Goal: Task Accomplishment & Management: Manage account settings

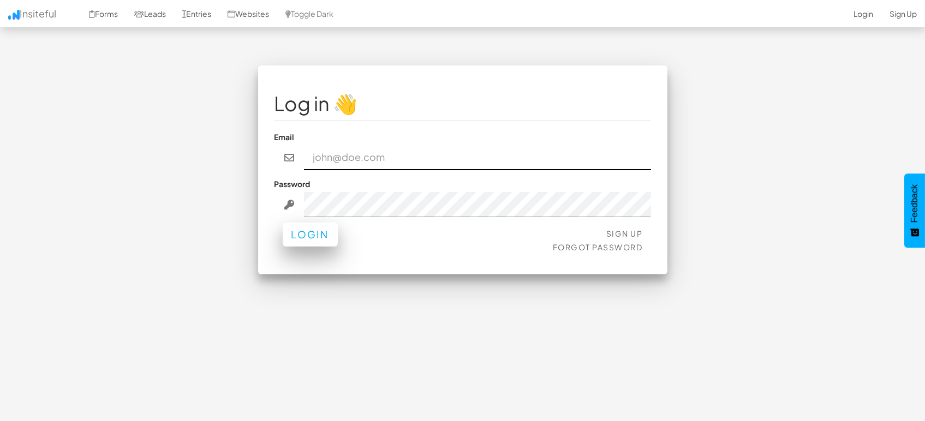
type input "marketing@mapsted.com"
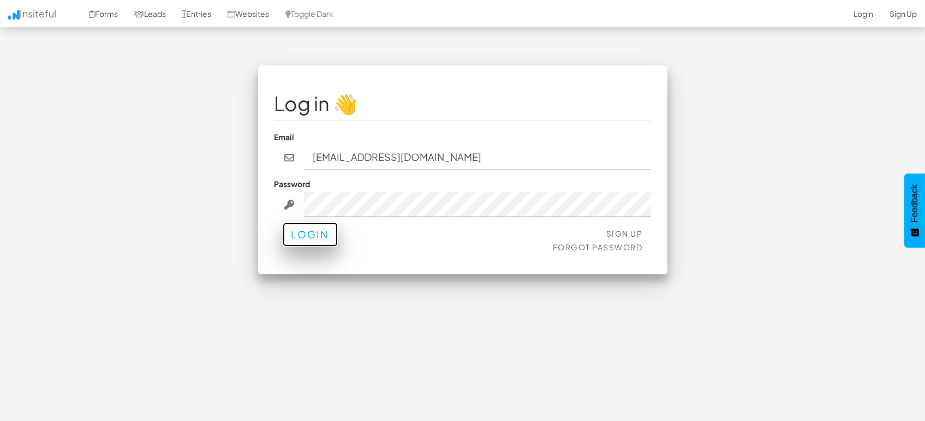
click at [310, 231] on button "Login" at bounding box center [310, 235] width 55 height 24
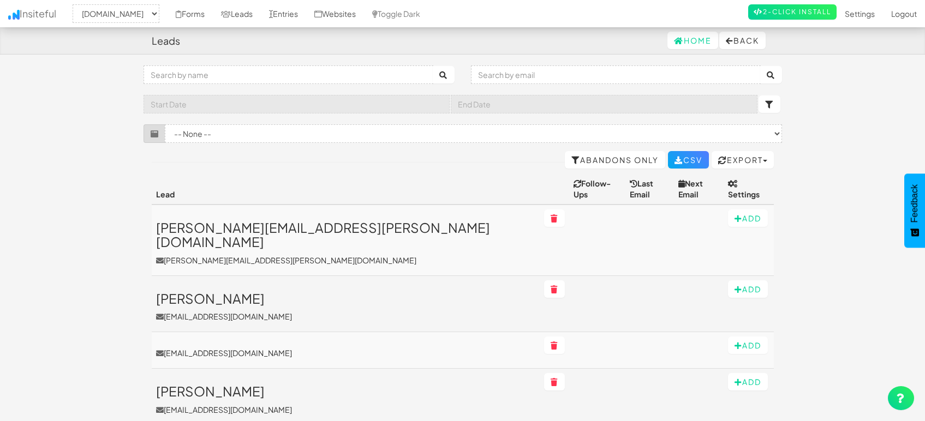
select select "1505"
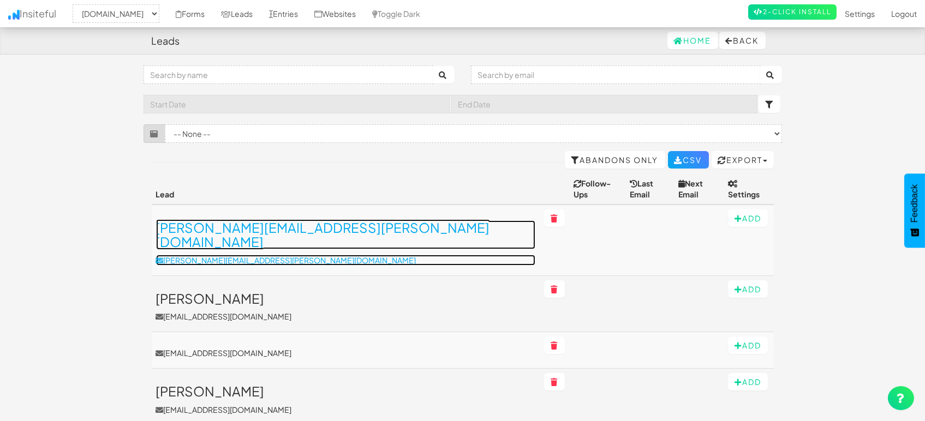
click at [283, 227] on link "harshada.sabale@wovvtech.com harshada.sabale@wovvtech.com" at bounding box center [346, 242] width 380 height 45
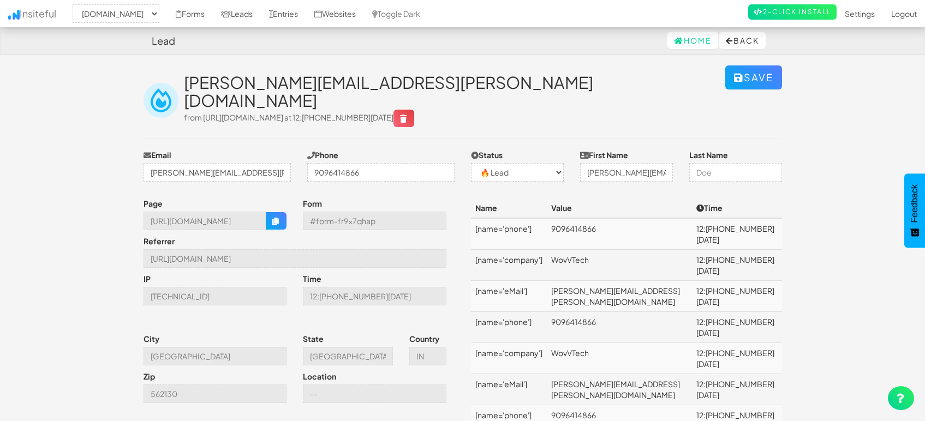
select select "1505"
select select "0"
click at [596, 250] on td "WovVTech" at bounding box center [620, 265] width 146 height 31
copy td "WovVTech"
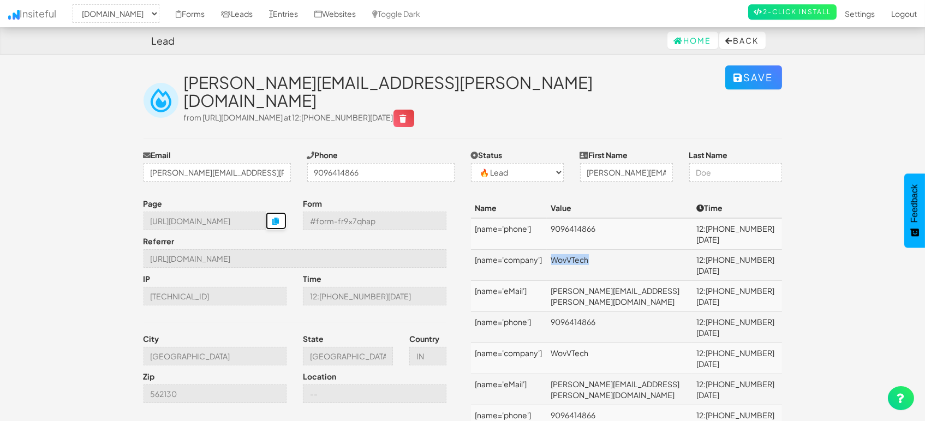
click at [275, 218] on icon "button" at bounding box center [276, 222] width 8 height 8
copy td "WovVTech"
click at [279, 218] on icon "button" at bounding box center [276, 222] width 8 height 8
copy td "WovVTech"
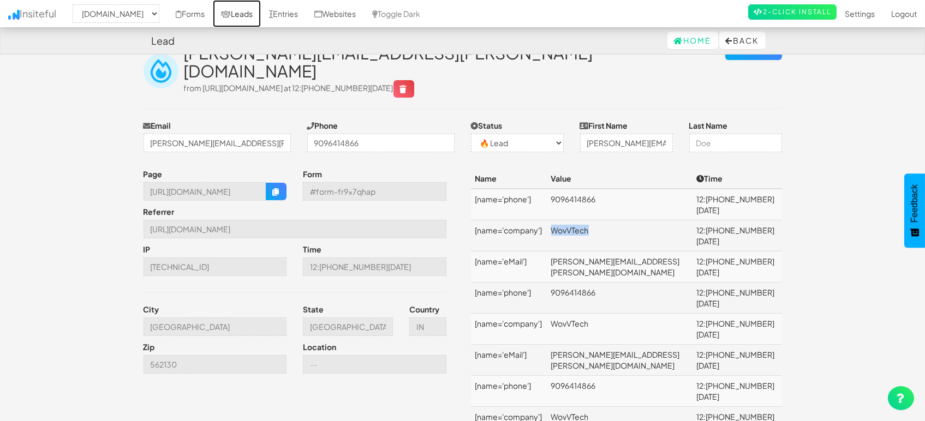
click at [233, 11] on link "Leads" at bounding box center [237, 13] width 48 height 27
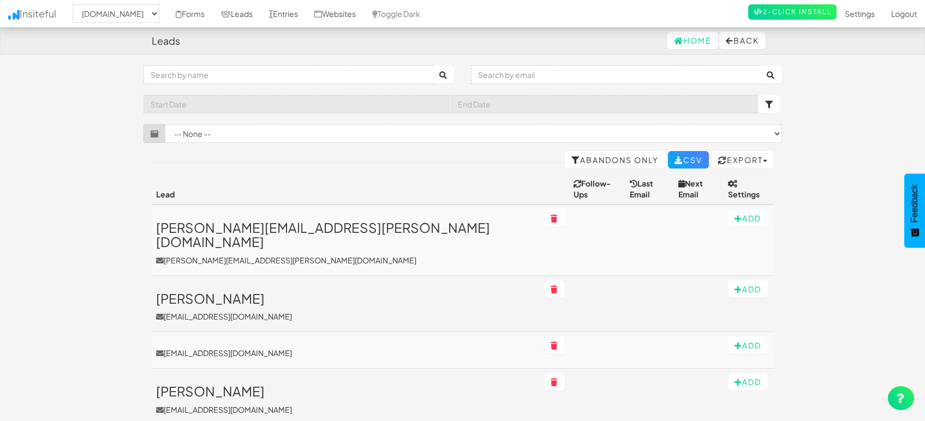
select select "1505"
